Goal: Navigation & Orientation: Find specific page/section

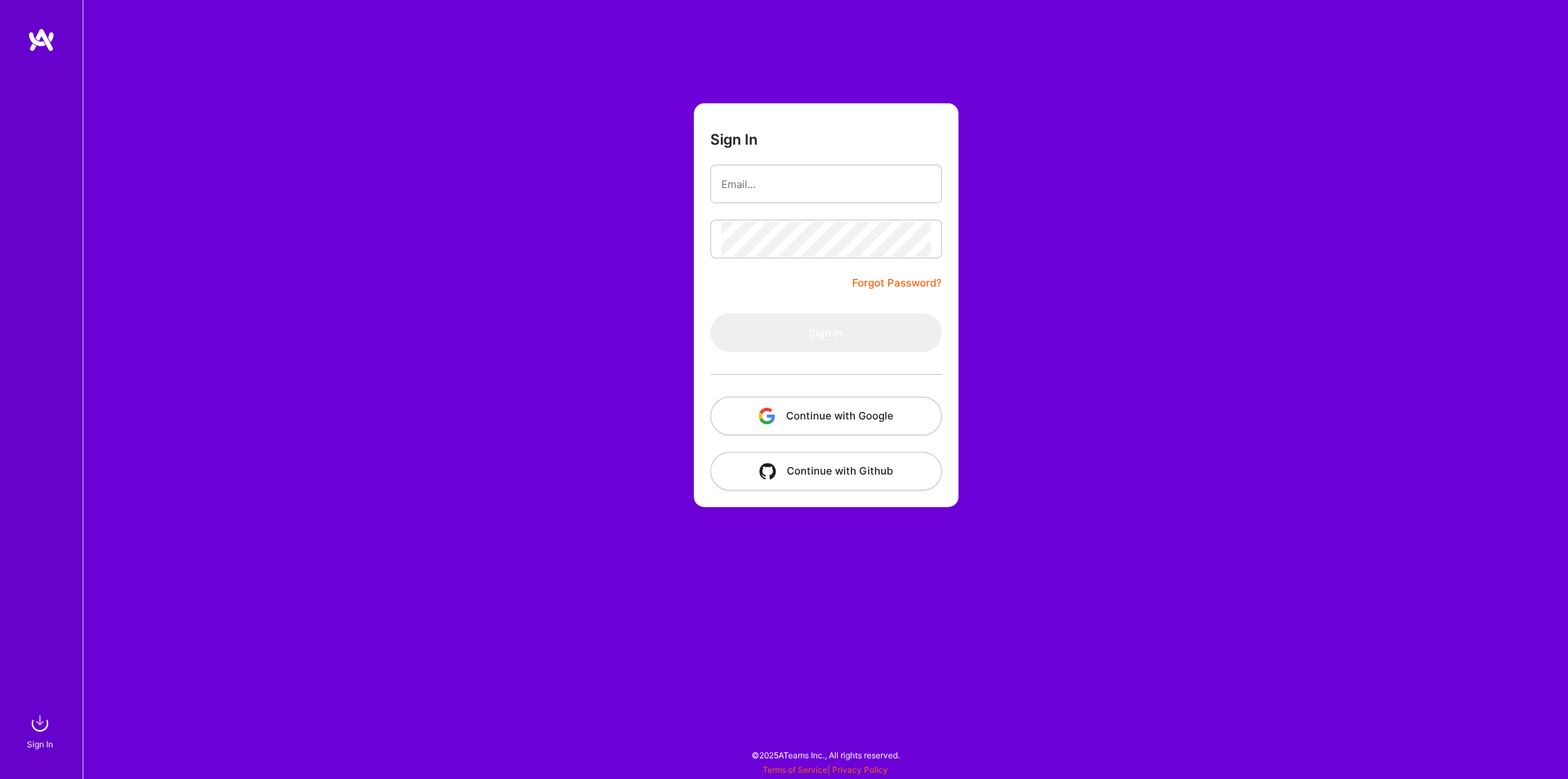
click at [840, 421] on button "Continue with Google" at bounding box center [826, 415] width 232 height 38
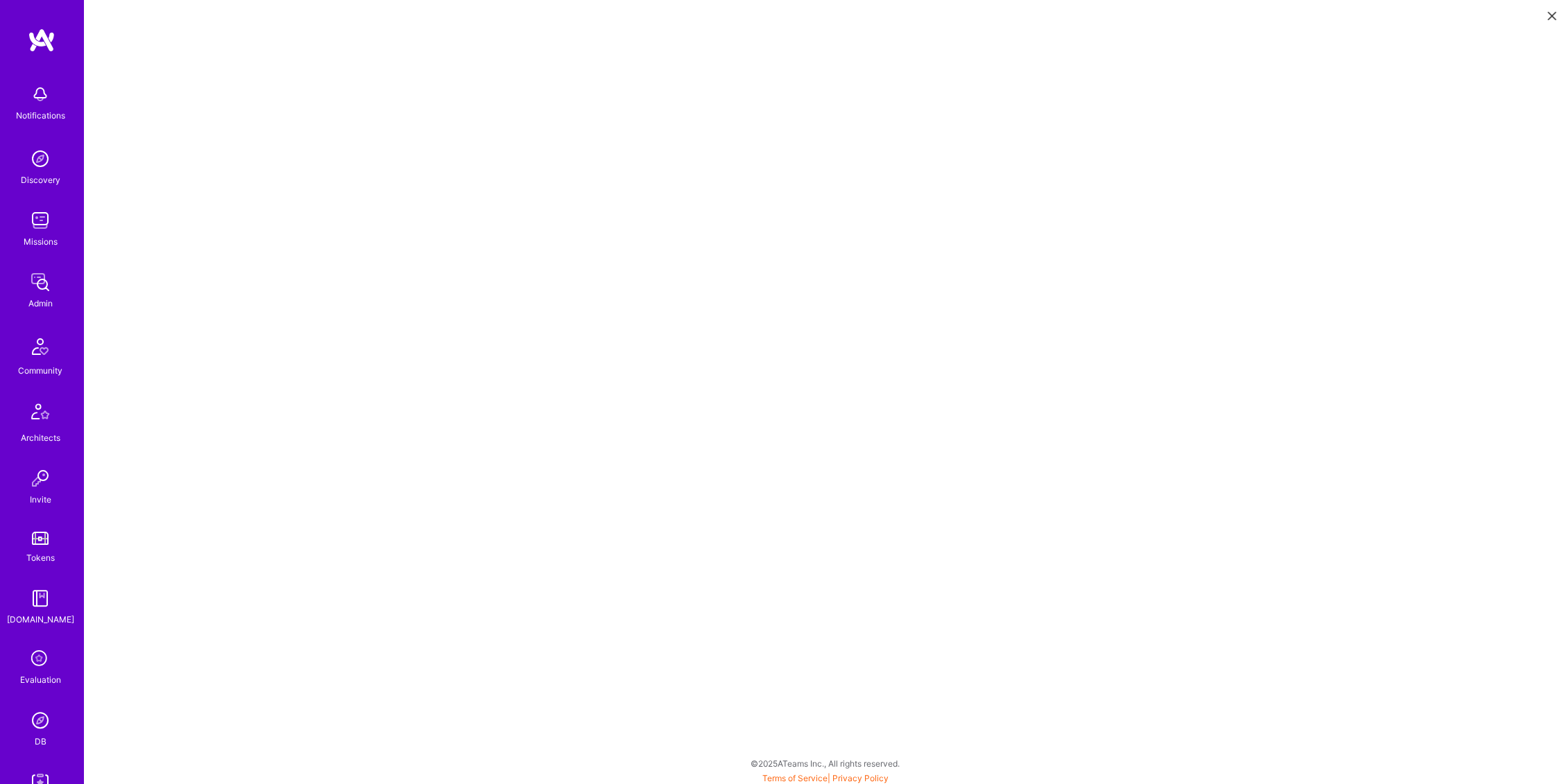
click at [1552, 20] on button at bounding box center [1551, 15] width 16 height 23
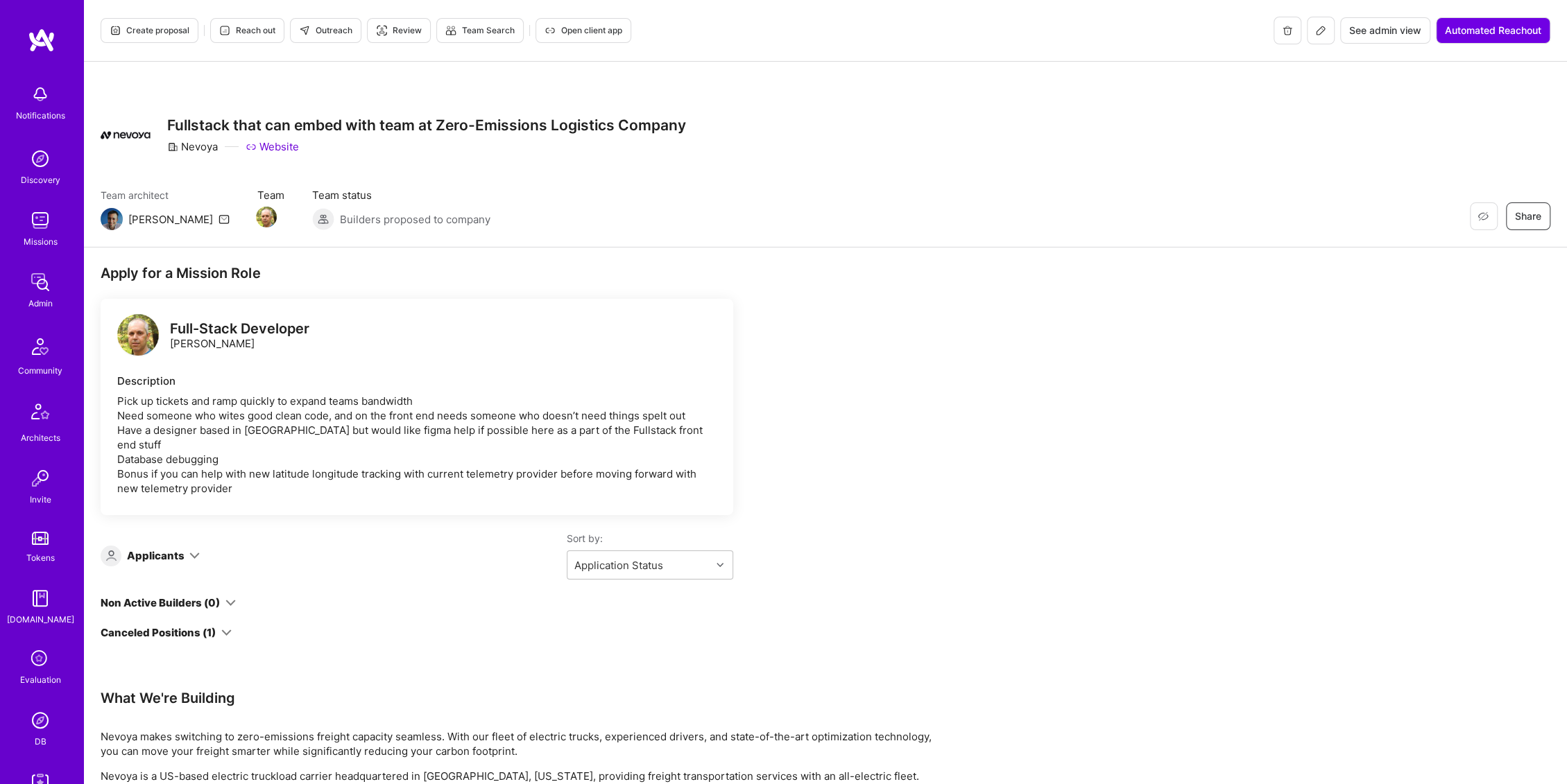
click at [1372, 34] on span "See admin view" at bounding box center [1385, 31] width 72 height 14
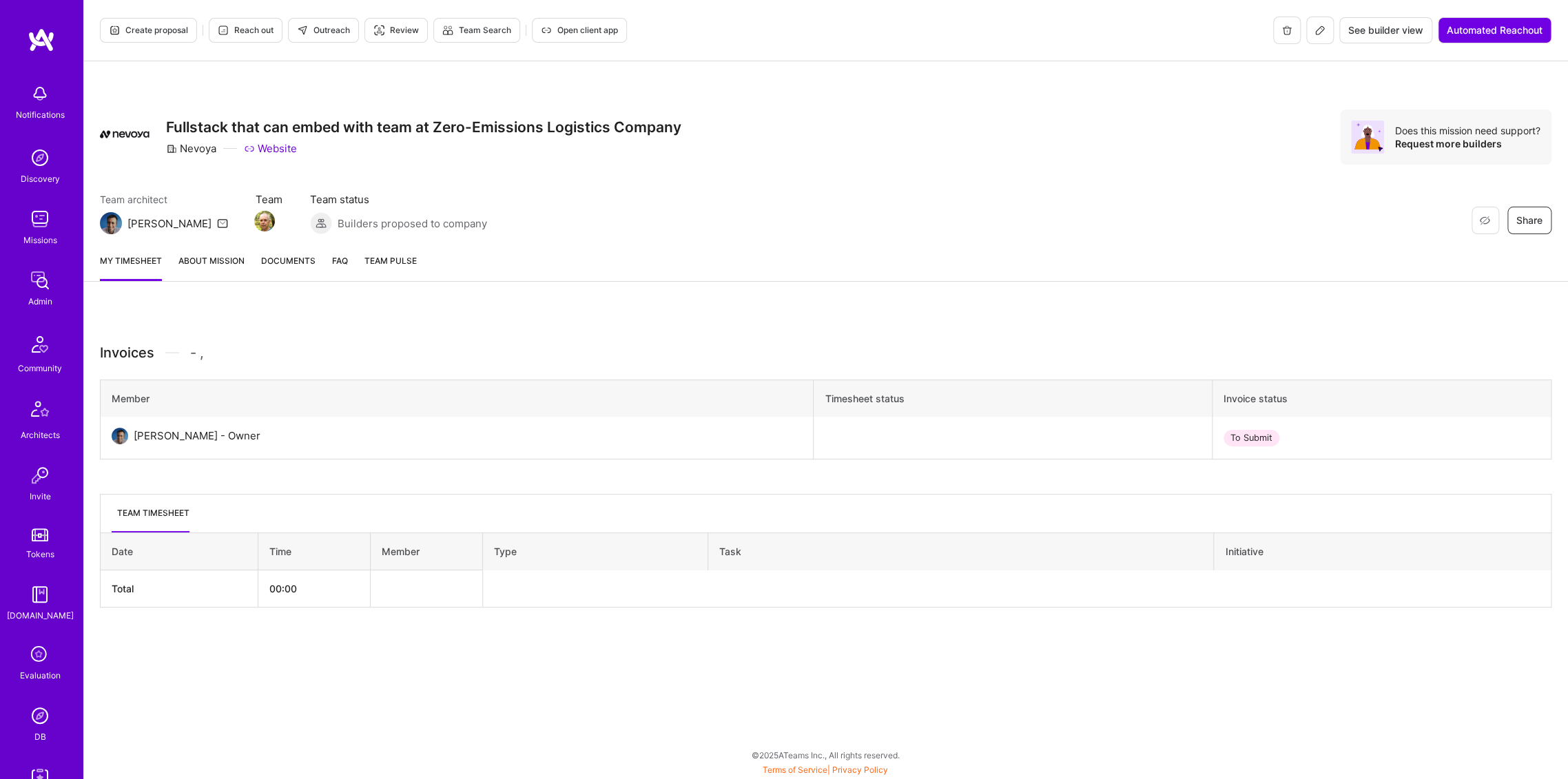
click at [289, 261] on span "Documents" at bounding box center [289, 261] width 55 height 14
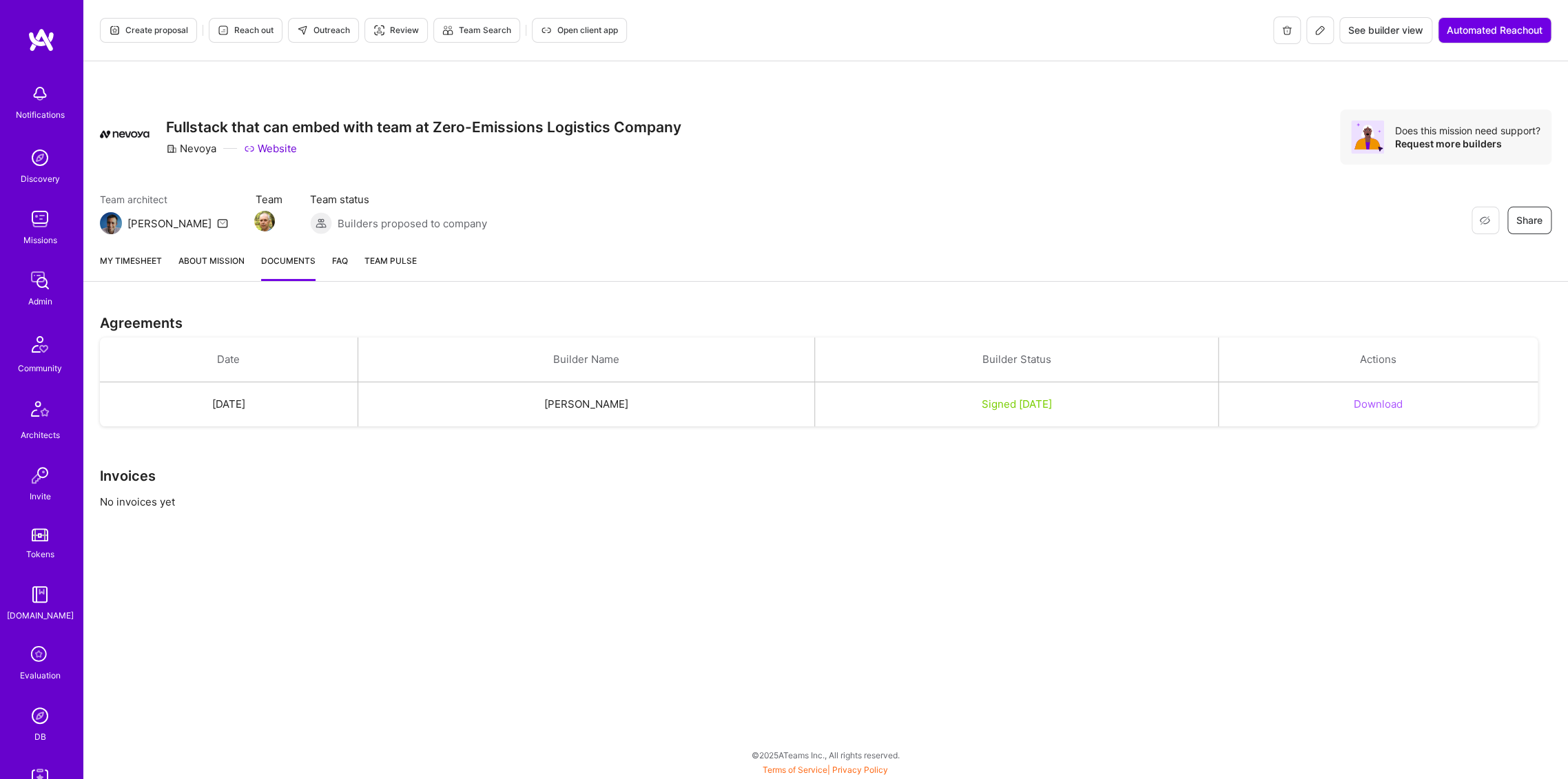
click at [589, 33] on span "Open client app" at bounding box center [579, 30] width 78 height 13
